Goal: Transaction & Acquisition: Download file/media

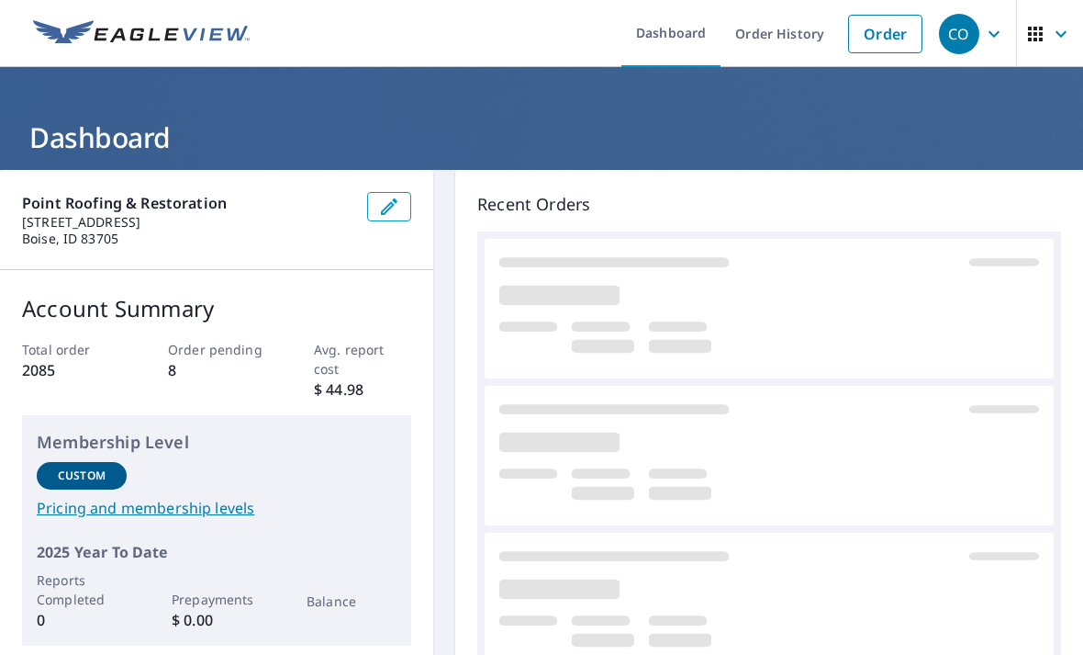
click at [782, 28] on link "Order History" at bounding box center [780, 33] width 118 height 67
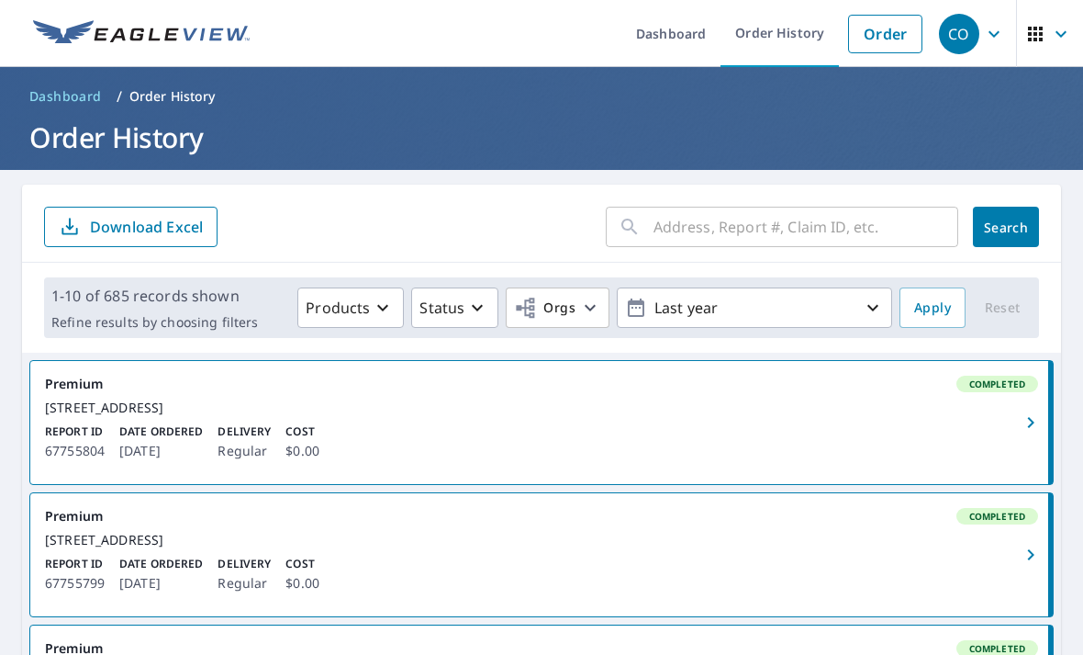
click at [786, 221] on input "text" at bounding box center [806, 226] width 305 height 51
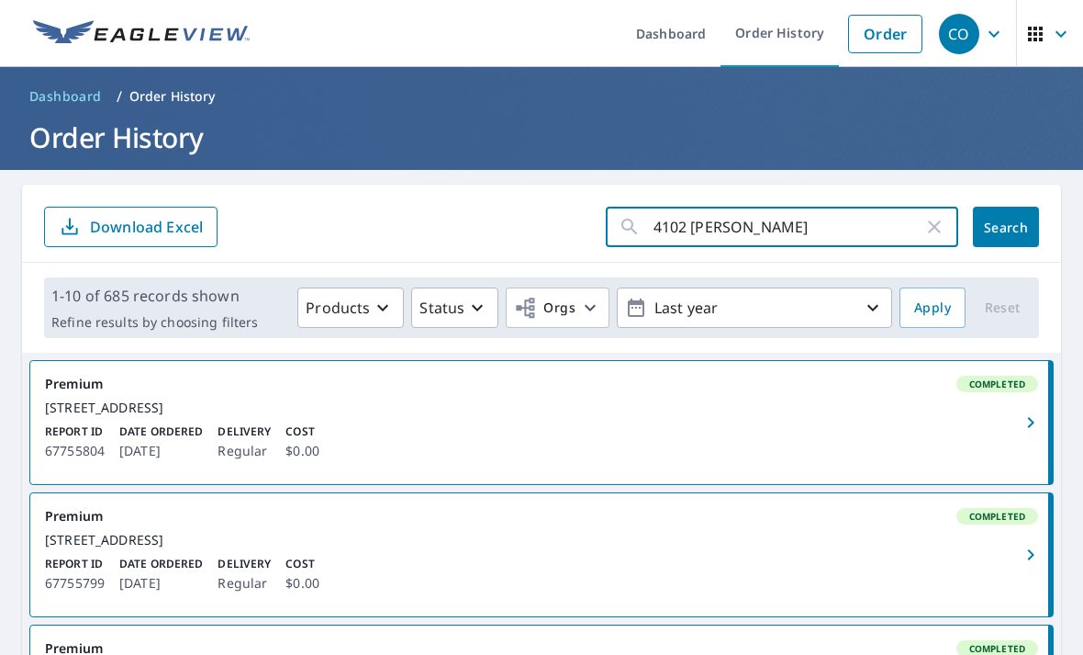
type input "4102 edgemont"
click at [1001, 219] on span "Search" at bounding box center [1006, 227] width 37 height 17
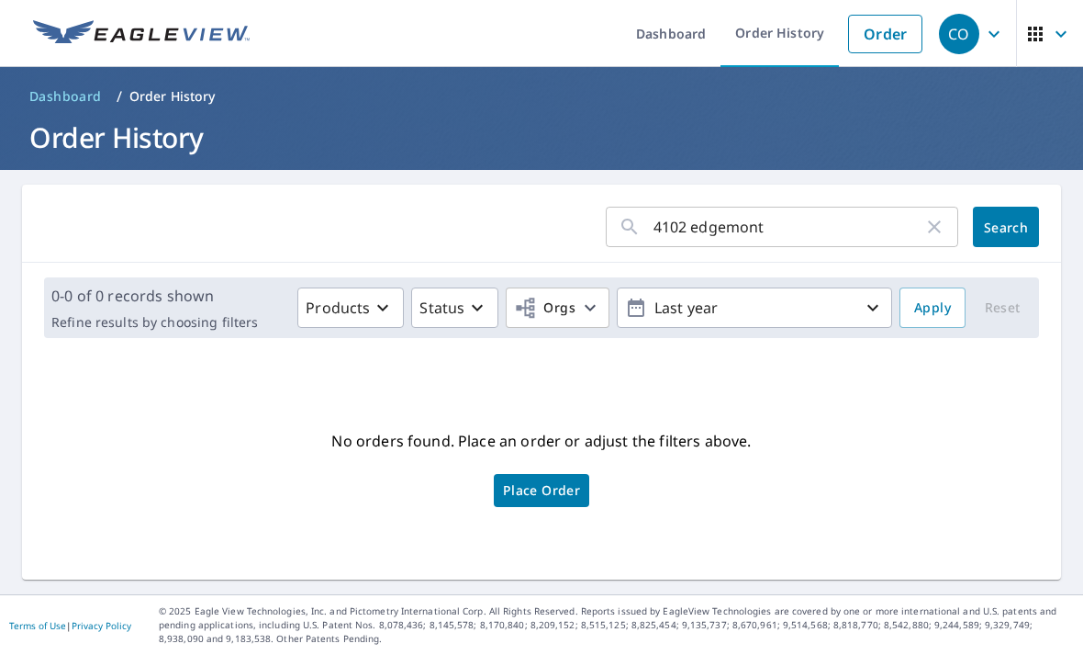
click at [820, 229] on input "4102 edgemont" at bounding box center [789, 226] width 270 height 51
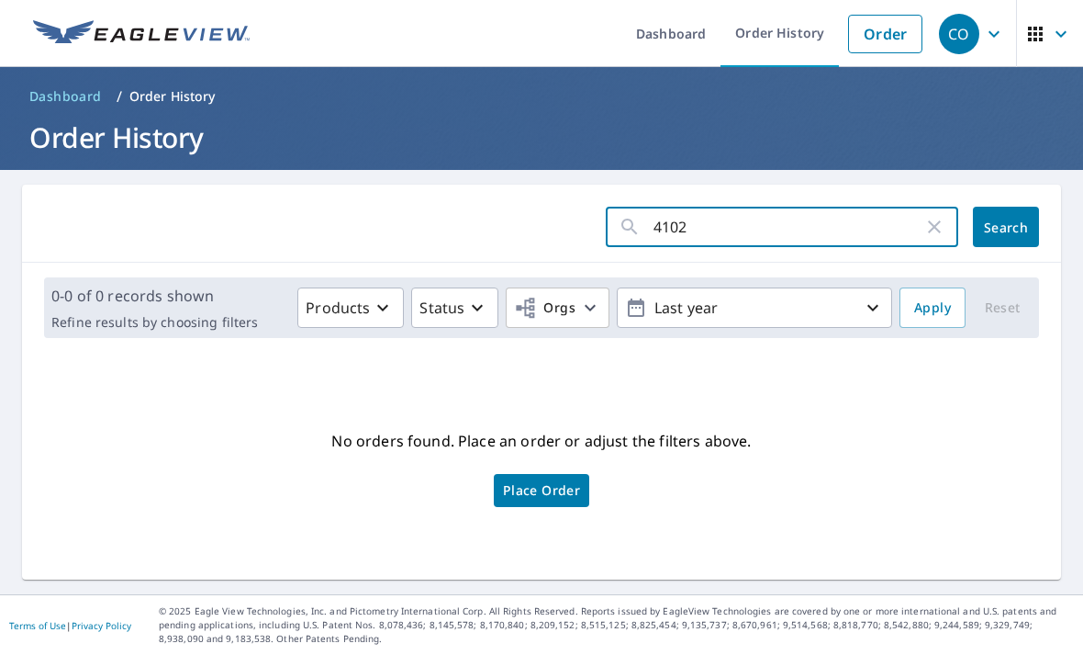
type input "4102"
click at [1005, 229] on span "Search" at bounding box center [1006, 227] width 37 height 17
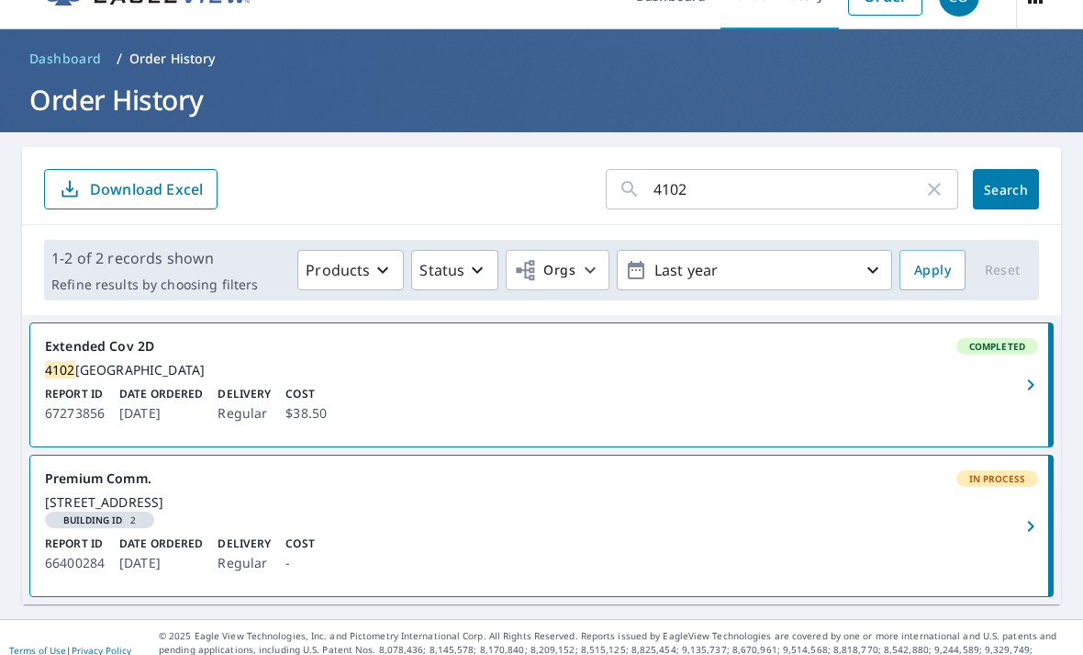
scroll to position [59, 0]
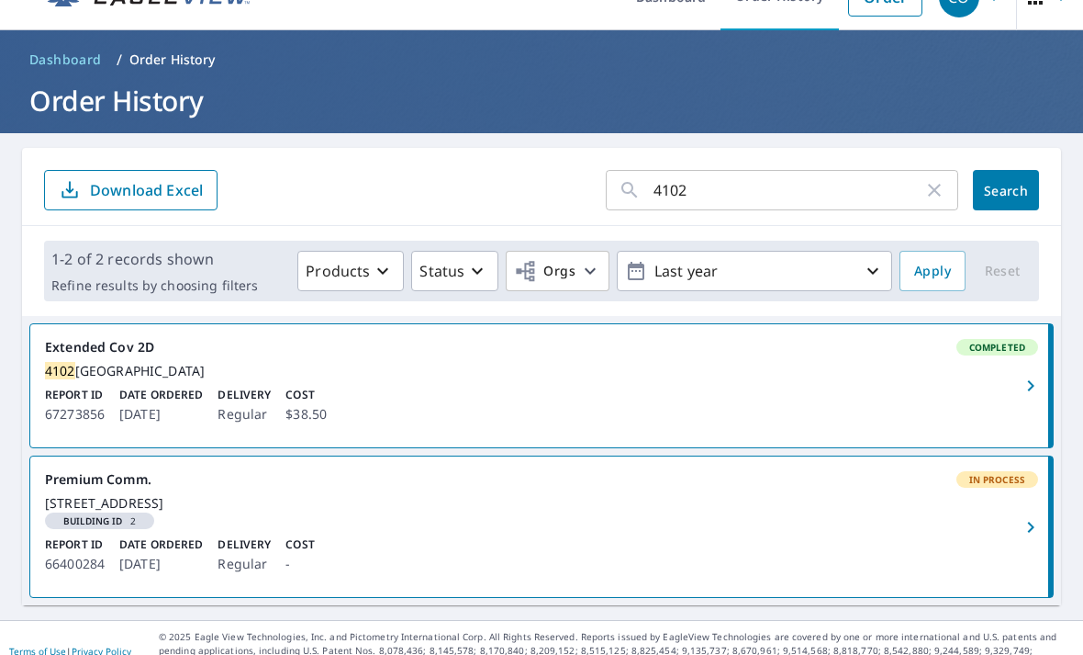
click at [721, 387] on div "Report ID 67273856 Date Ordered [DATE] Delivery Regular Cost $38.50" at bounding box center [541, 406] width 993 height 39
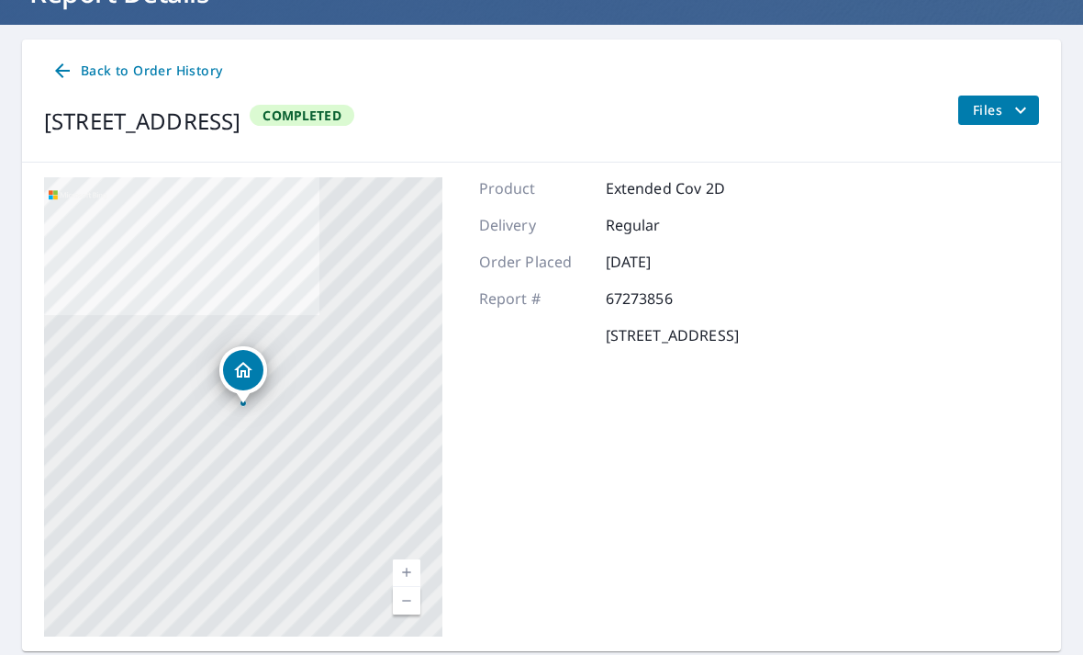
scroll to position [148, 0]
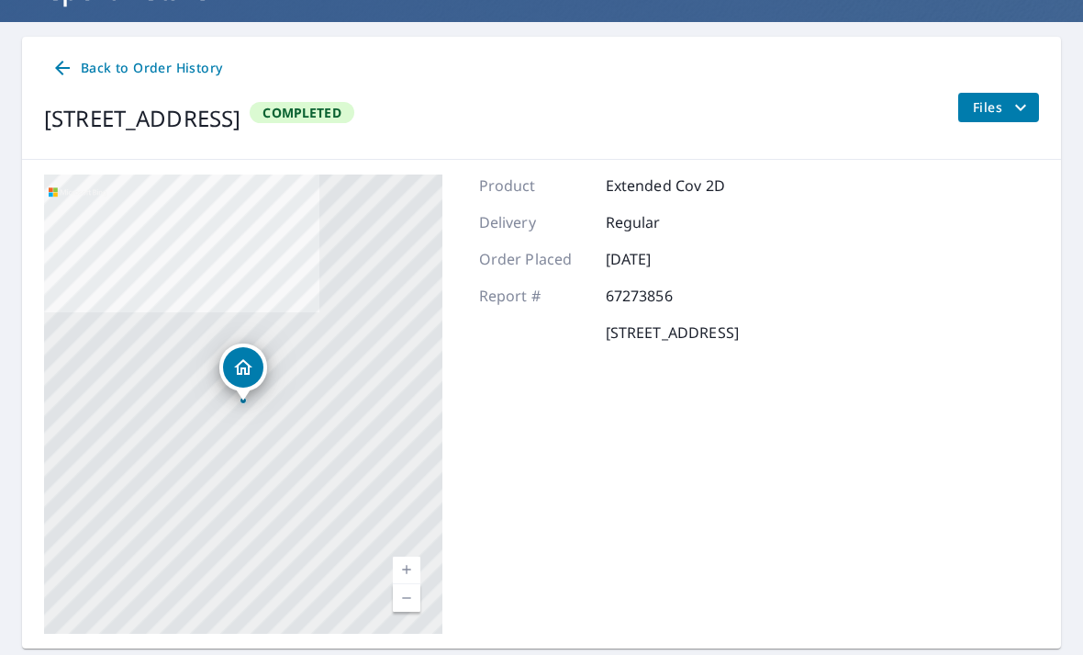
click at [1018, 96] on icon "filesDropdownBtn-67273856" at bounding box center [1021, 107] width 22 height 22
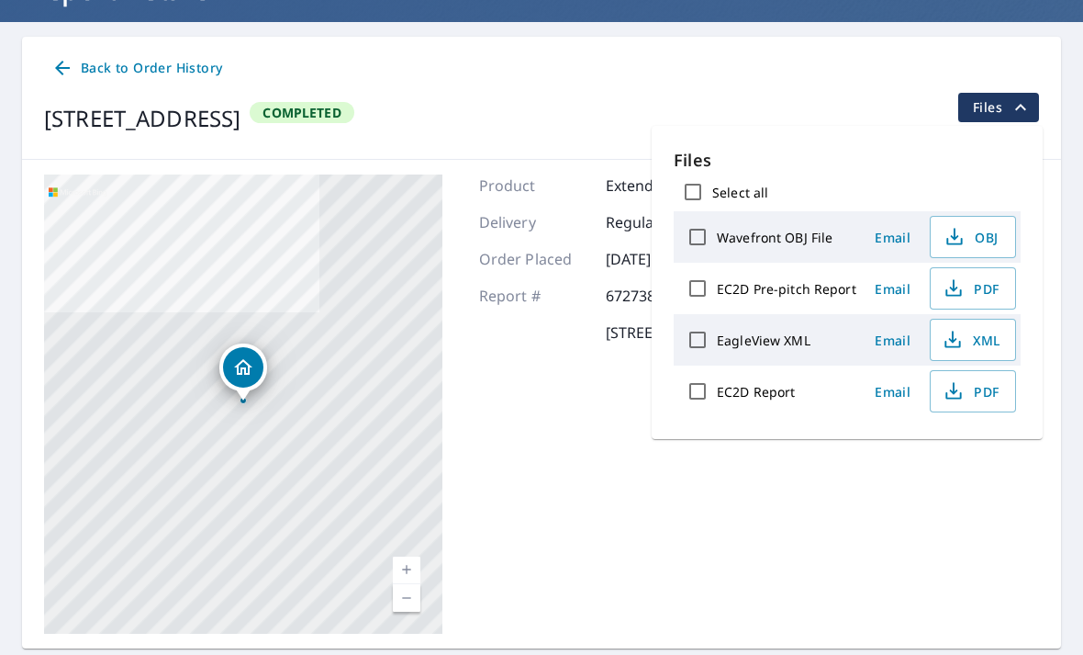
click at [781, 383] on label "EC2D Report" at bounding box center [756, 391] width 78 height 17
click at [717, 372] on input "EC2D Report" at bounding box center [698, 391] width 39 height 39
checkbox input "true"
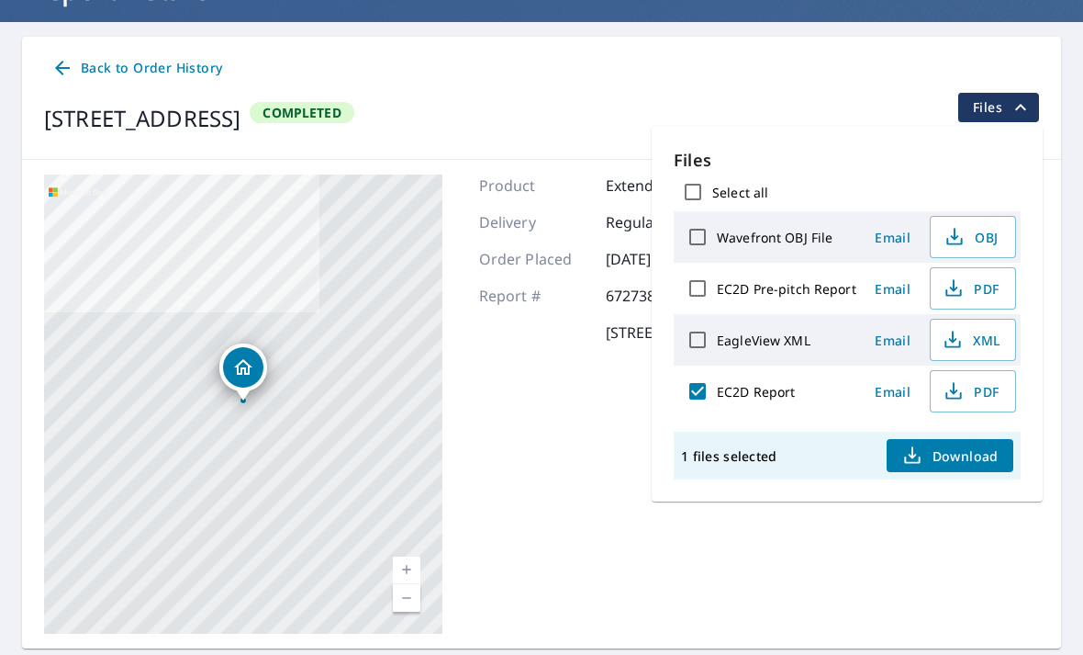
click at [970, 444] on span "Download" at bounding box center [950, 455] width 97 height 22
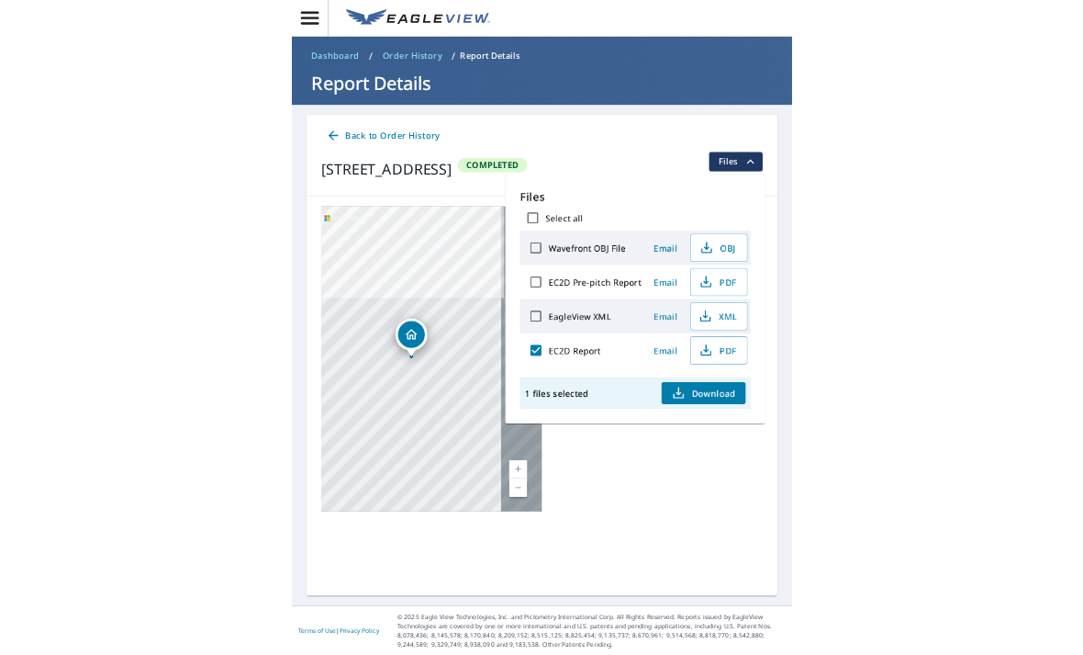
scroll to position [59, 0]
